Goal: Check status

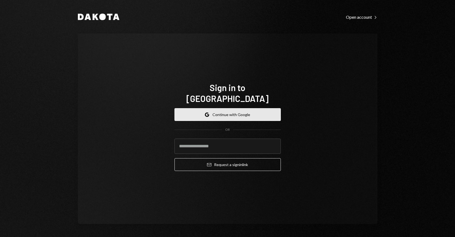
click at [257, 108] on button "Google Continue with Google" at bounding box center [227, 114] width 106 height 13
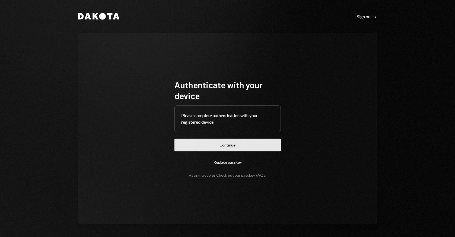
click at [234, 144] on button "Continue" at bounding box center [227, 144] width 106 height 13
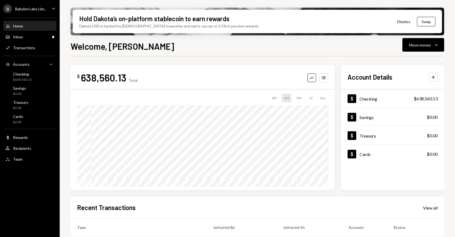
click at [406, 22] on button "Dismiss" at bounding box center [403, 21] width 27 height 13
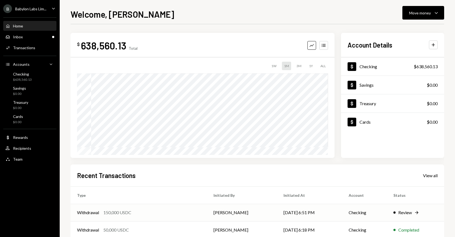
click at [408, 213] on div "Review" at bounding box center [405, 212] width 14 height 7
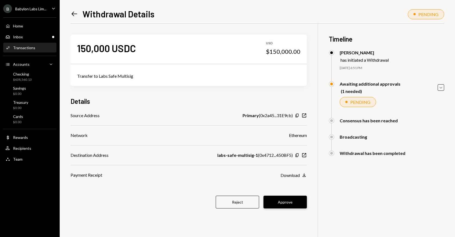
click at [293, 202] on button "Approve" at bounding box center [284, 201] width 43 height 13
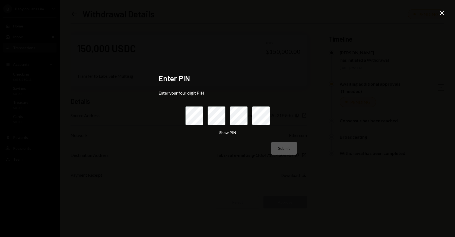
click at [271, 142] on button "Submit" at bounding box center [284, 148] width 26 height 13
